Goal: Task Accomplishment & Management: Manage account settings

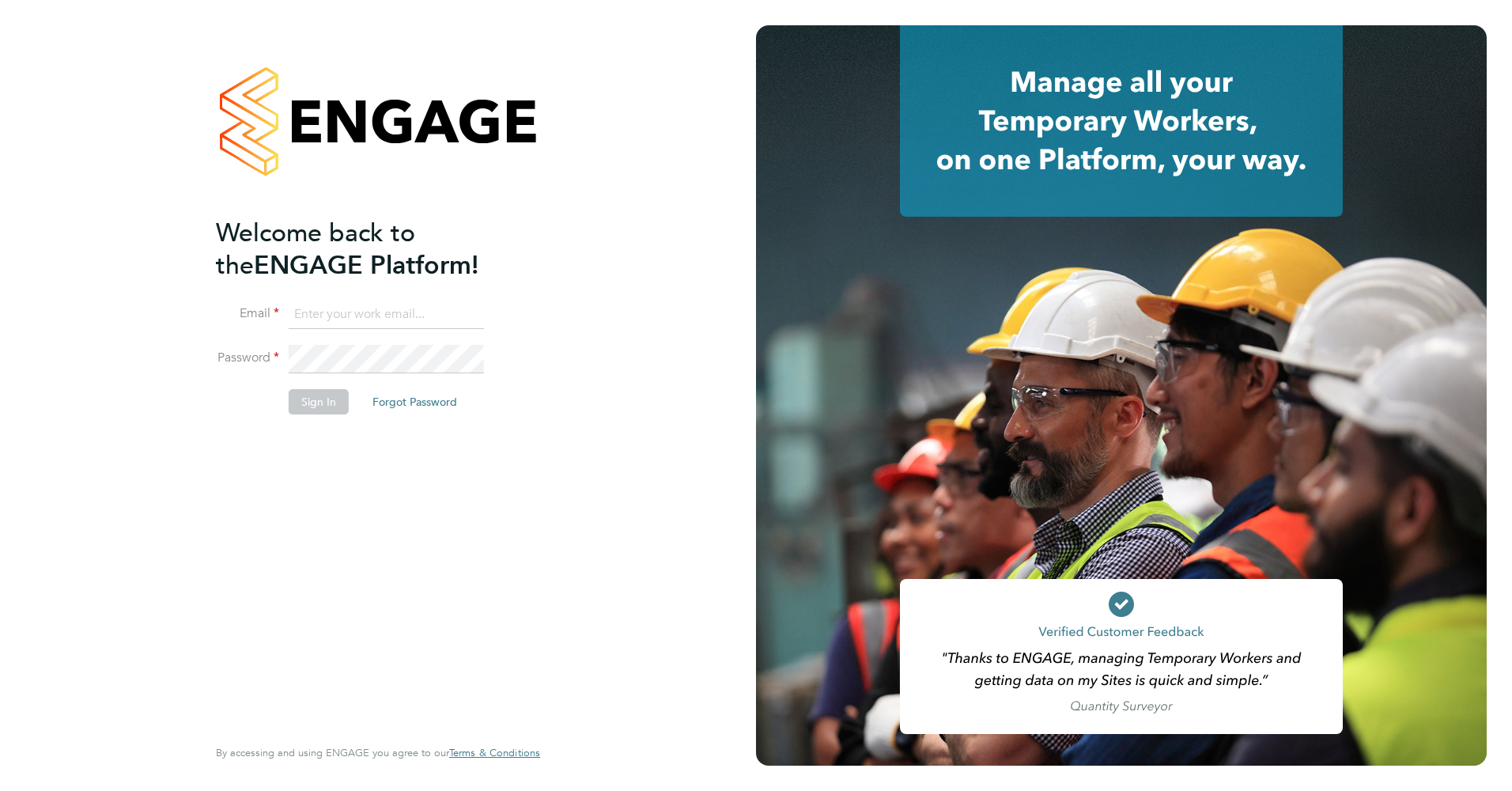
type input "[EMAIL_ADDRESS][DOMAIN_NAME]"
click at [272, 424] on li "Sign In Forgot Password" at bounding box center [370, 409] width 309 height 41
click at [288, 407] on button "Sign In" at bounding box center [318, 402] width 61 height 25
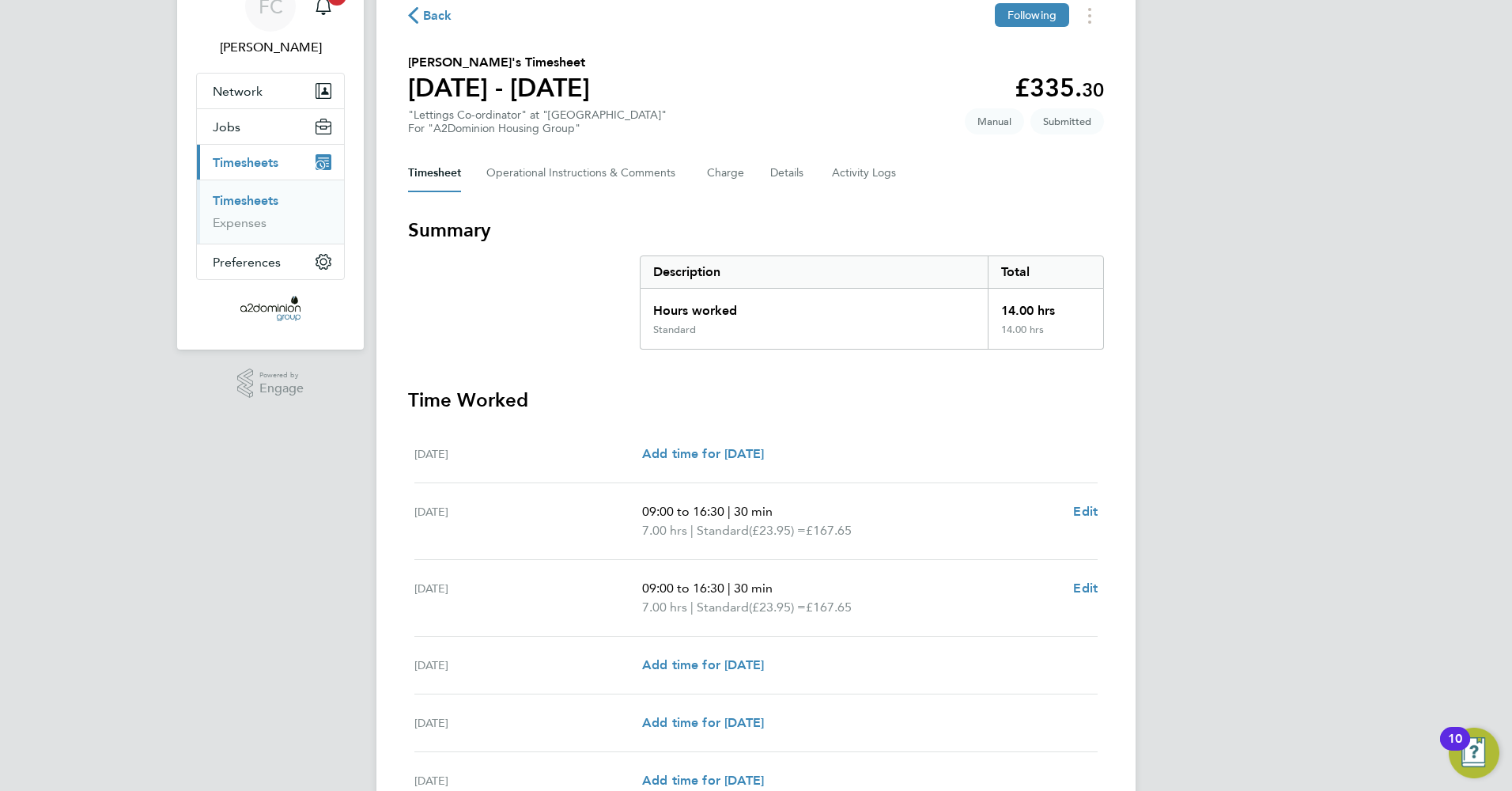
scroll to position [295, 0]
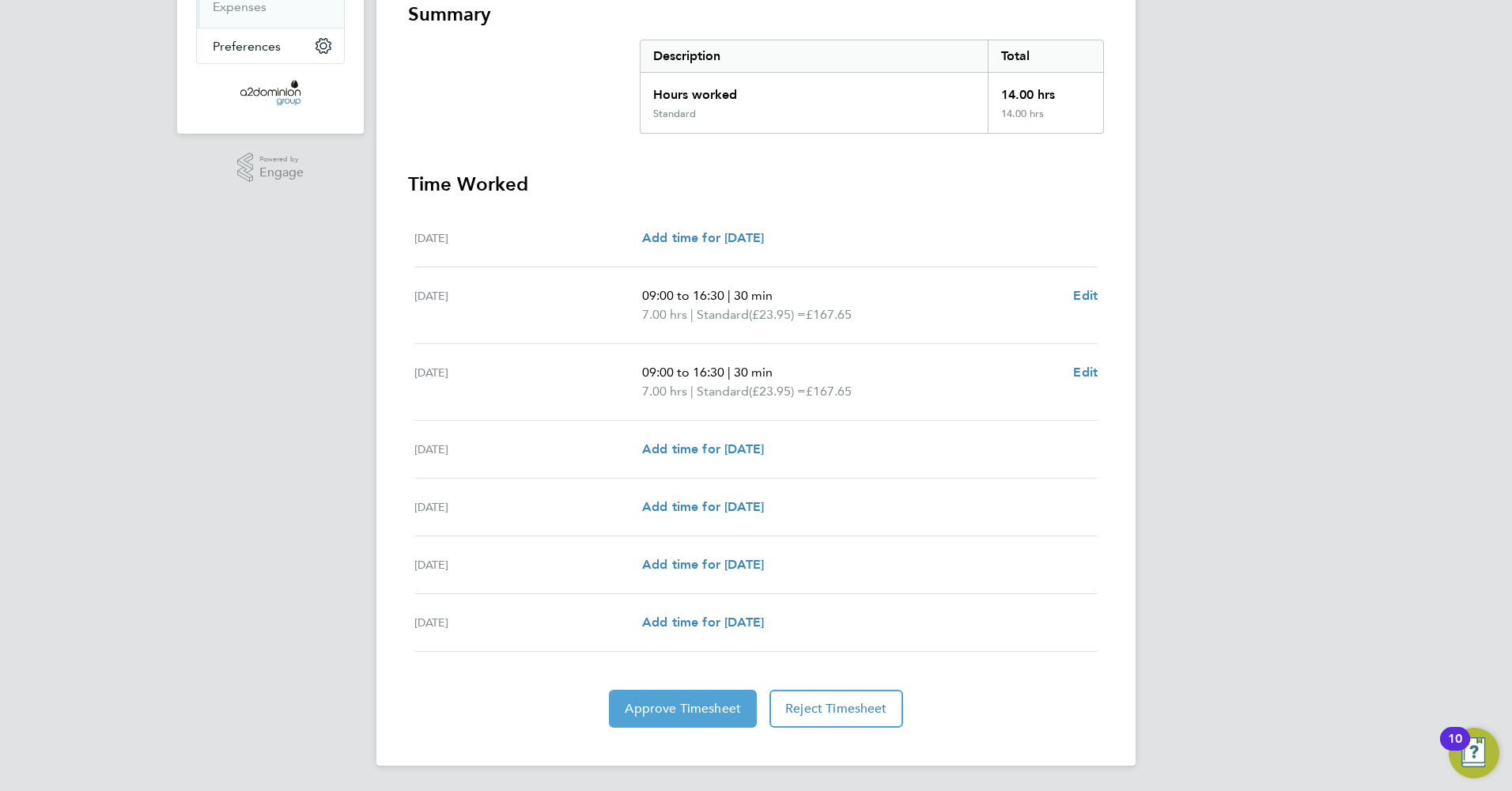
click at [657, 709] on span "Approve Timesheet" at bounding box center [682, 708] width 116 height 15
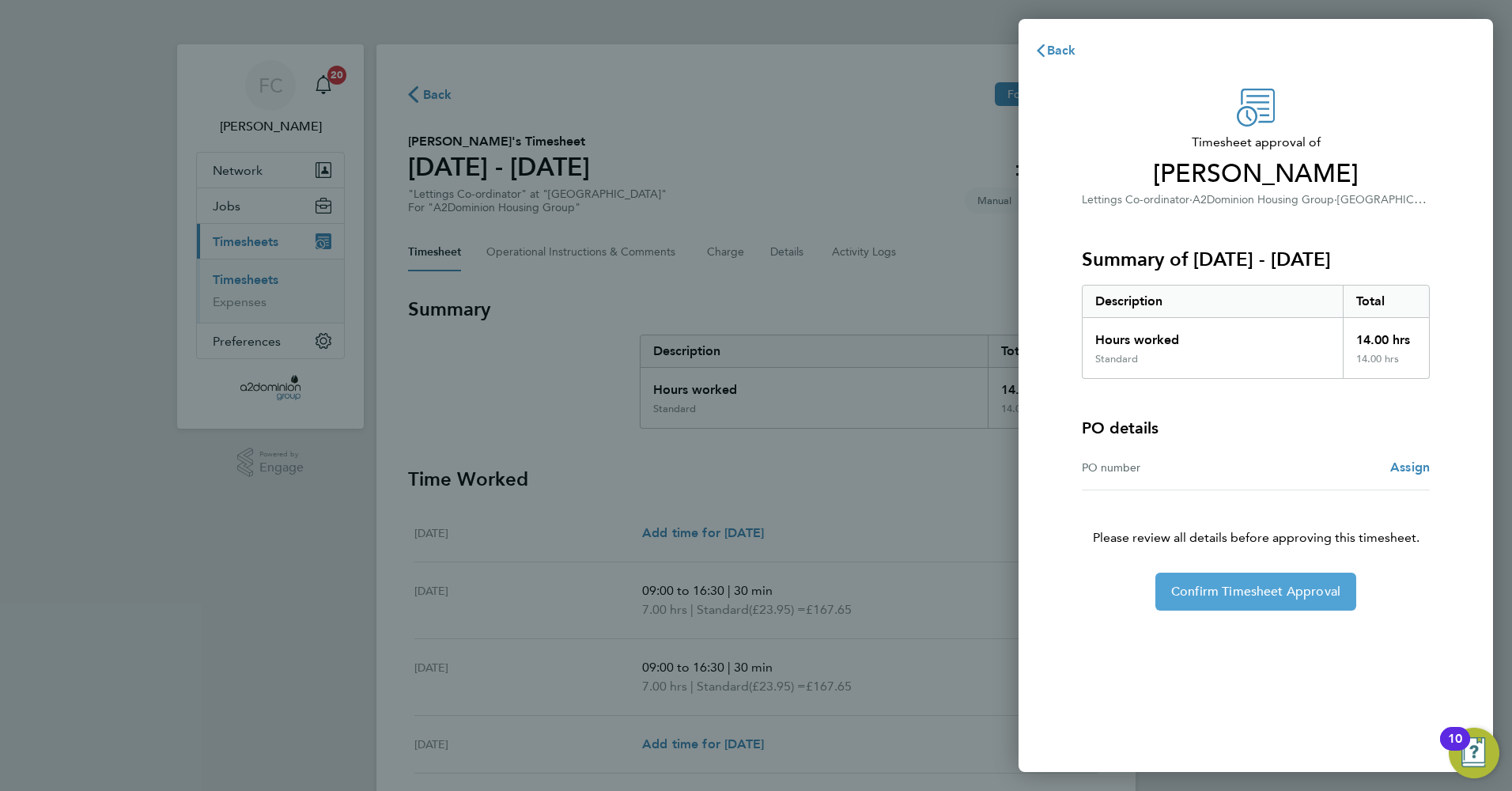
click at [1244, 601] on button "Confirm Timesheet Approval" at bounding box center [1255, 591] width 201 height 37
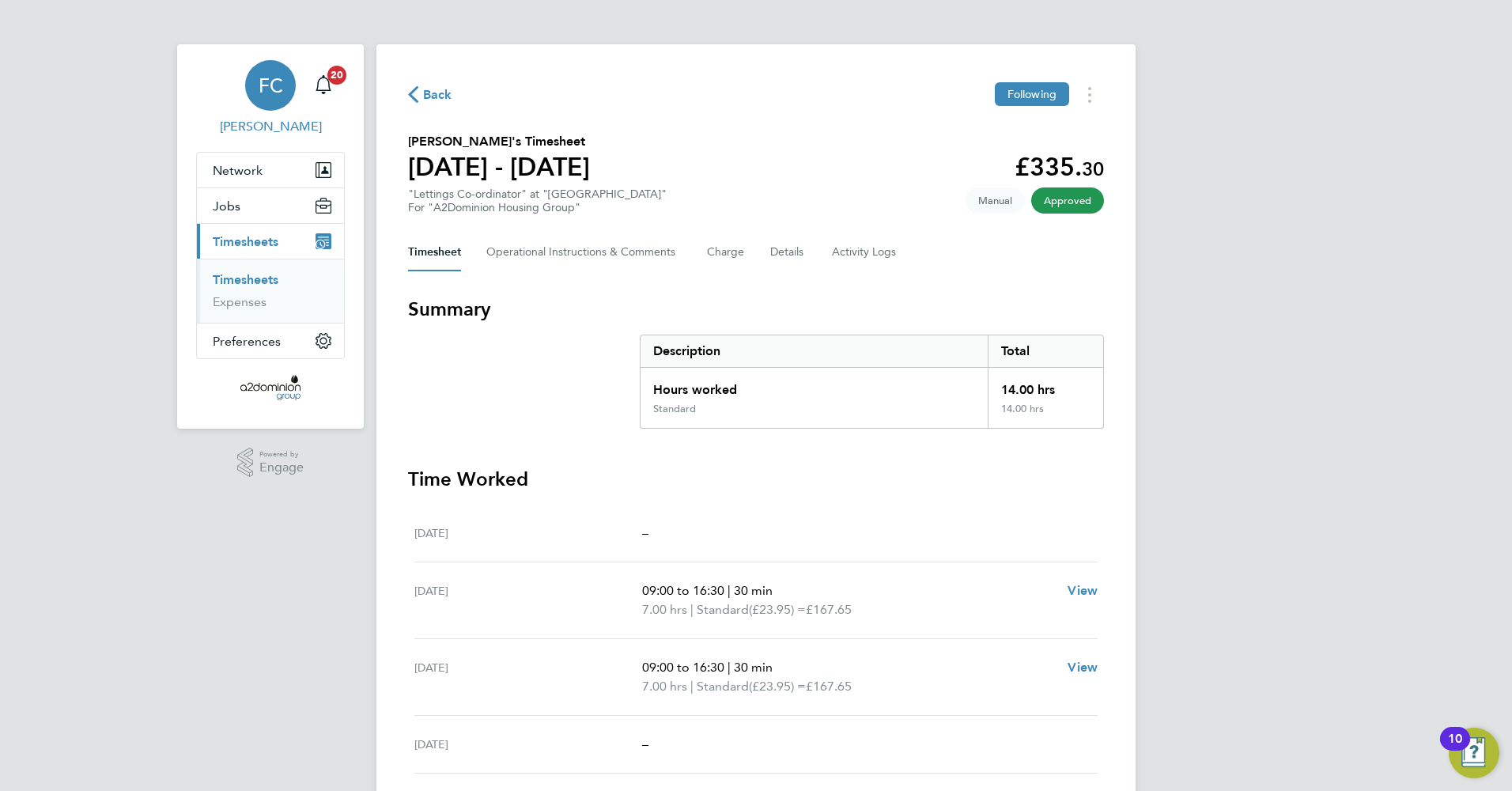
click at [266, 127] on span "Francesca Challis" at bounding box center [270, 127] width 149 height 19
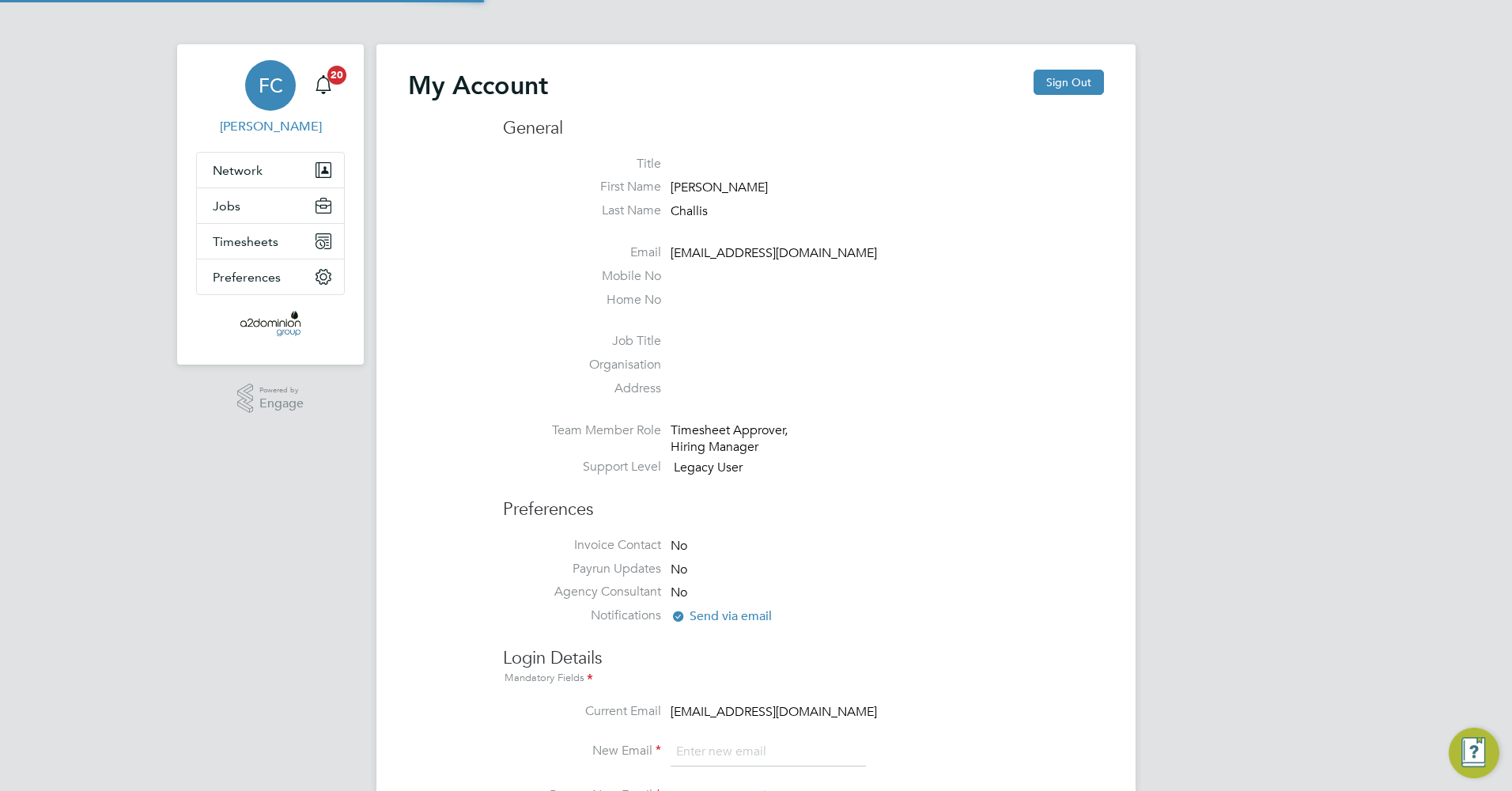
type input "[EMAIL_ADDRESS][DOMAIN_NAME]"
click at [264, 243] on span "Timesheets" at bounding box center [245, 242] width 65 height 15
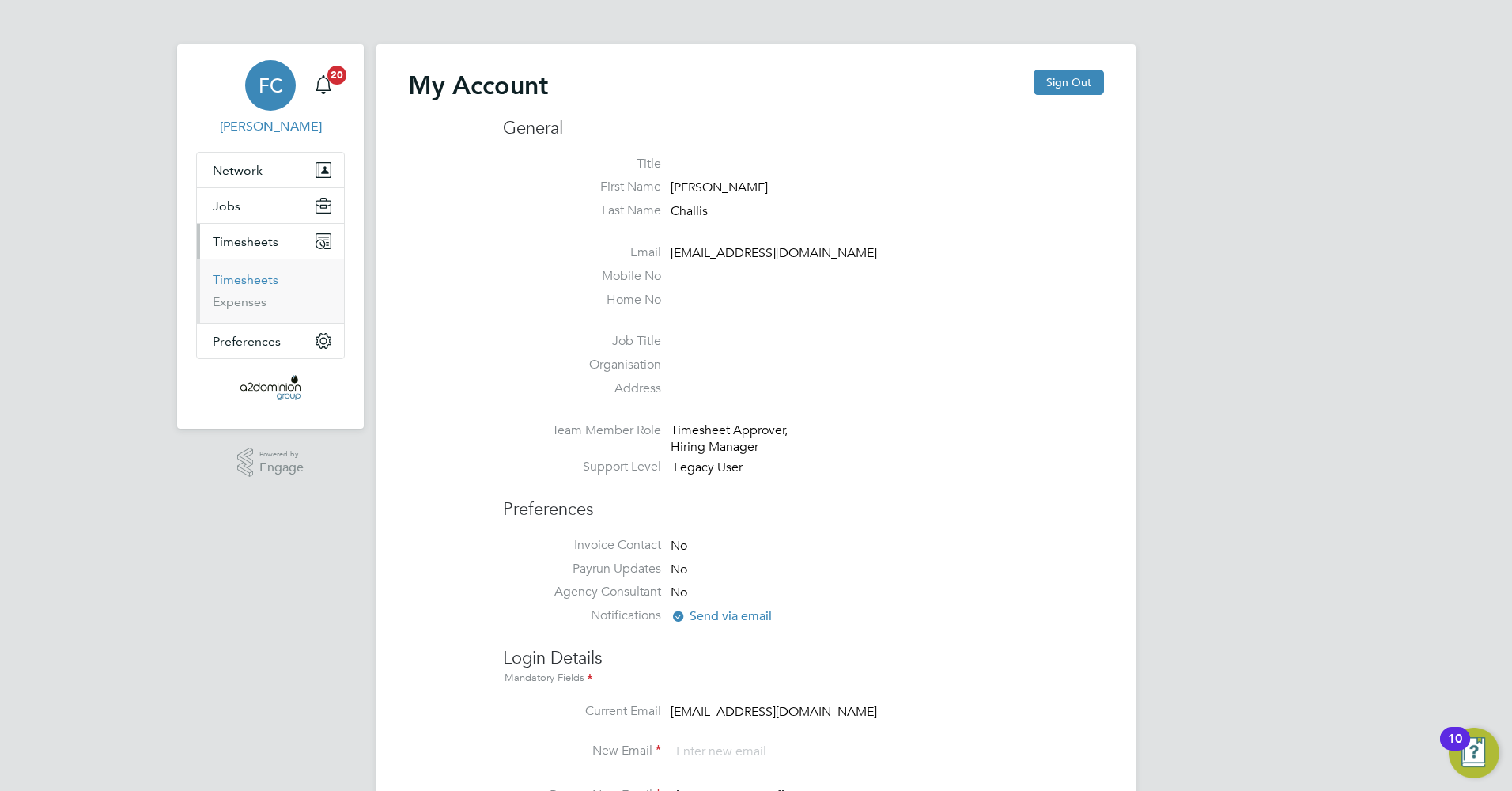
click at [253, 284] on link "Timesheets" at bounding box center [245, 280] width 65 height 15
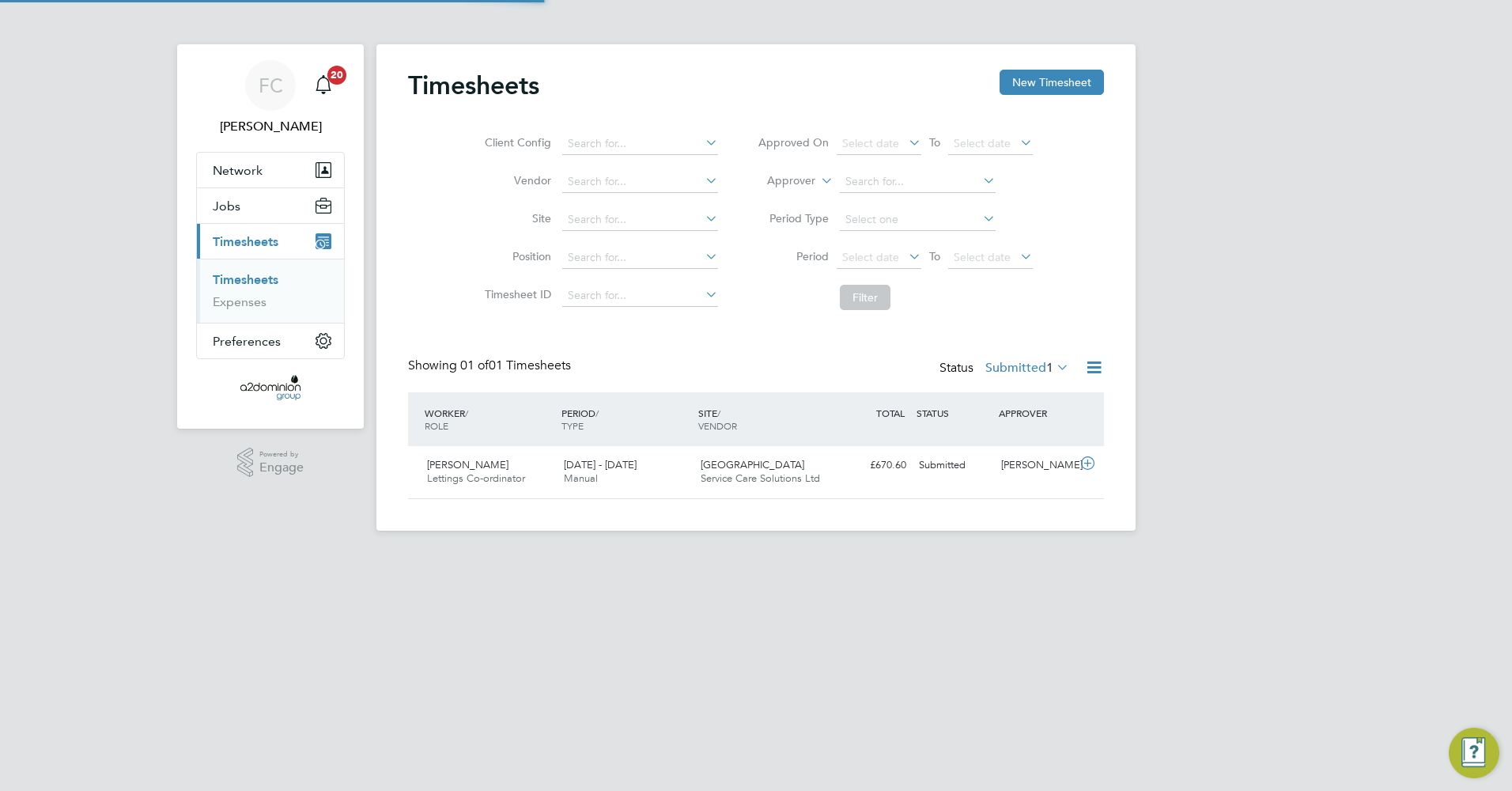
scroll to position [40, 137]
click at [1091, 460] on icon at bounding box center [1087, 462] width 20 height 12
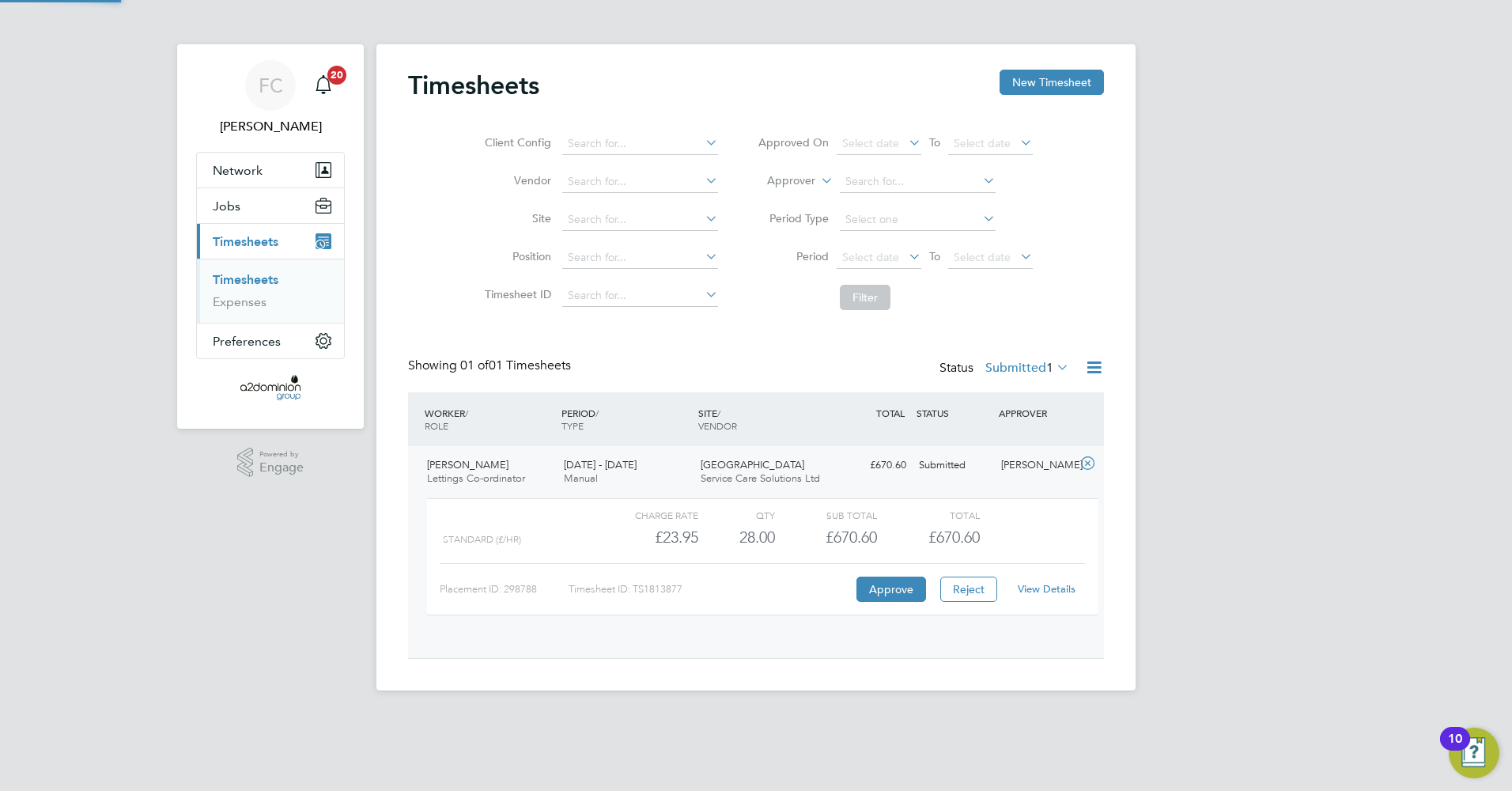
scroll to position [27, 154]
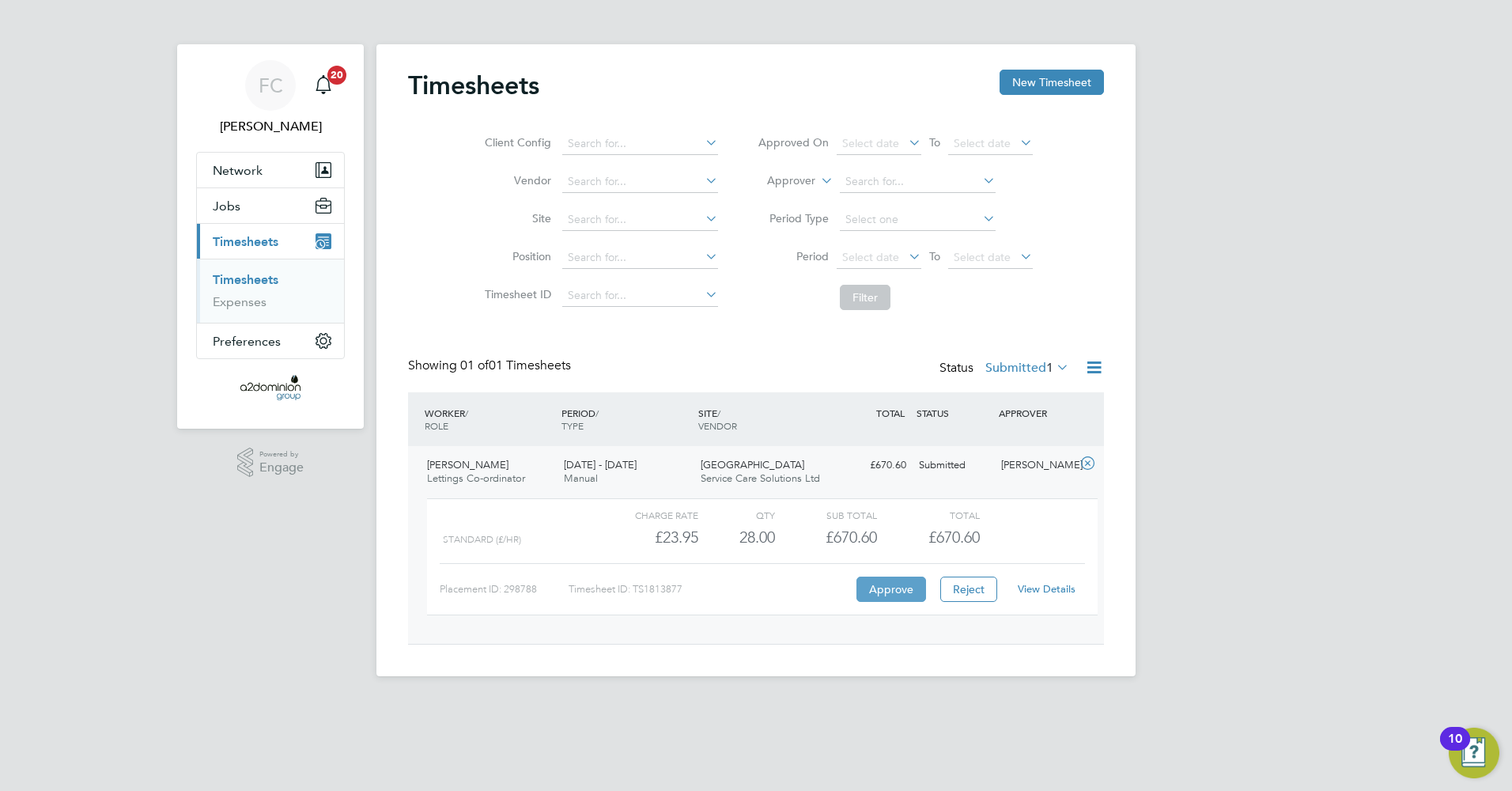
click at [880, 597] on button "Approve" at bounding box center [891, 589] width 69 height 25
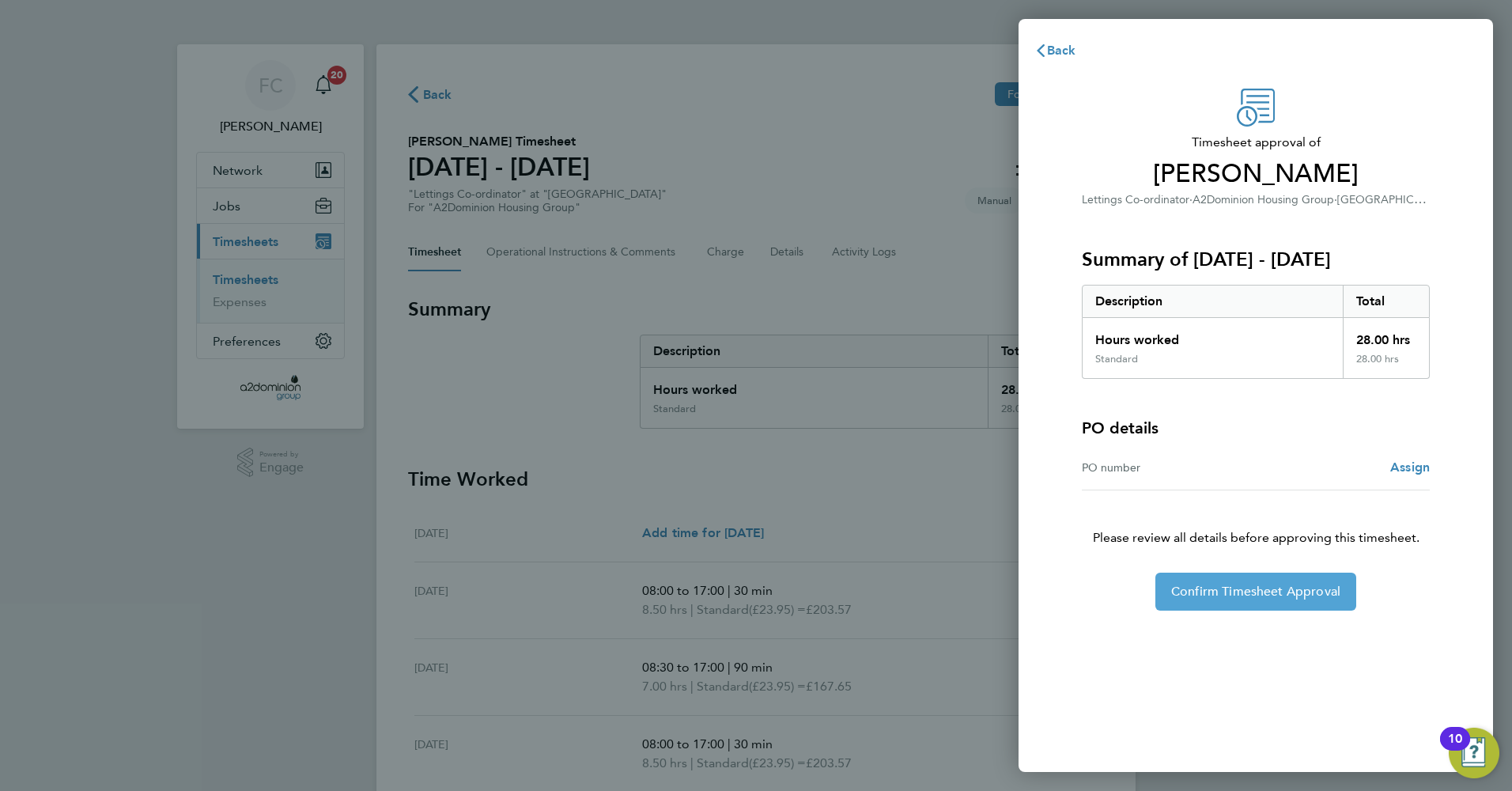
drag, startPoint x: 1187, startPoint y: 608, endPoint x: 1110, endPoint y: 654, distance: 89.7
click at [1188, 609] on button "Confirm Timesheet Approval" at bounding box center [1255, 591] width 201 height 37
